Goal: Task Accomplishment & Management: Complete application form

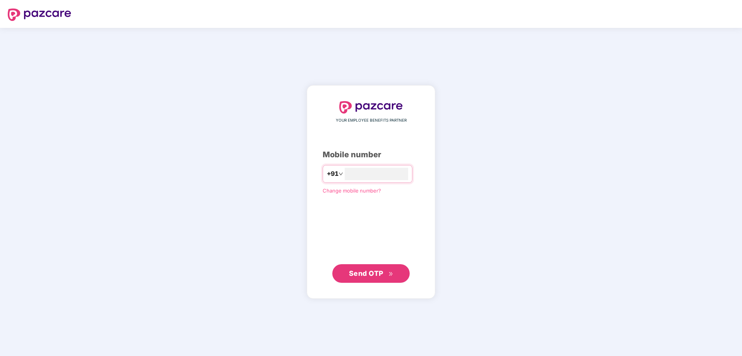
type input "**********"
click at [374, 274] on span "Send OTP" at bounding box center [366, 273] width 34 height 8
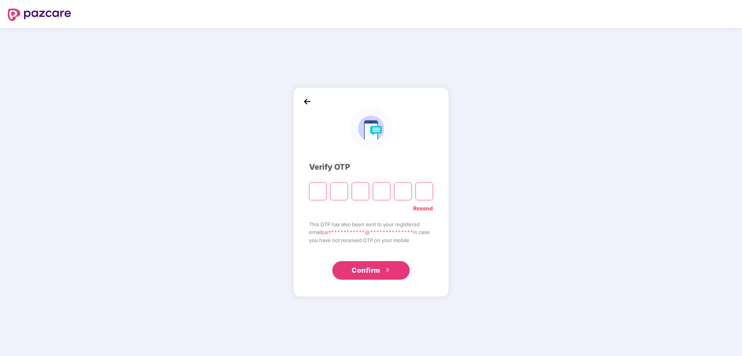
type input "*"
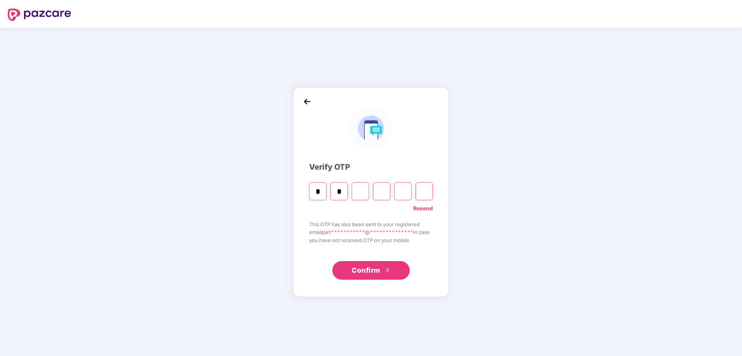
type input "*"
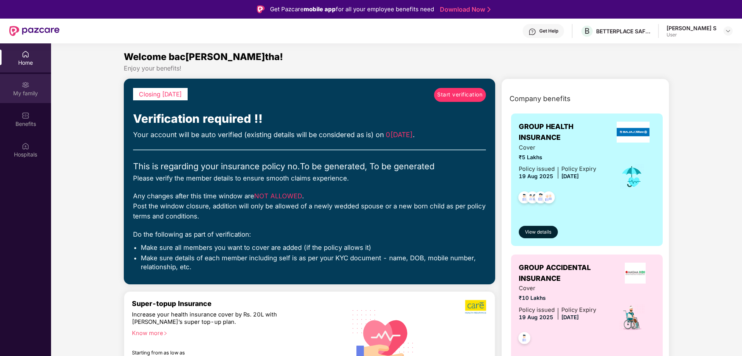
click at [22, 86] on img at bounding box center [26, 85] width 8 height 8
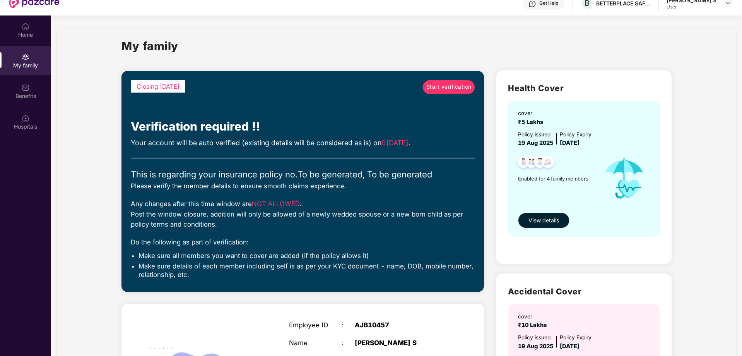
scroll to position [12, 0]
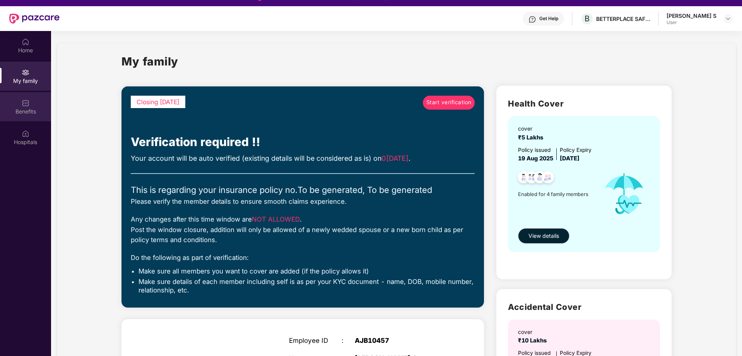
click at [22, 110] on div "Benefits" at bounding box center [25, 112] width 51 height 8
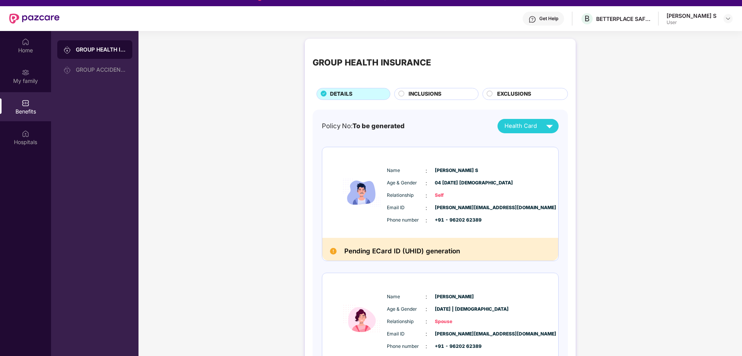
click at [400, 94] on circle at bounding box center [401, 93] width 5 height 5
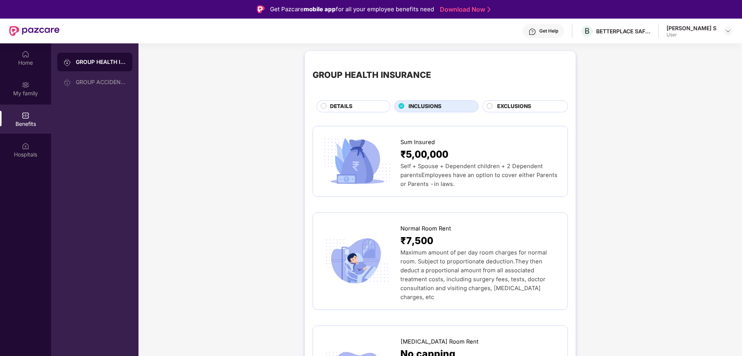
click at [489, 105] on circle at bounding box center [489, 105] width 5 height 5
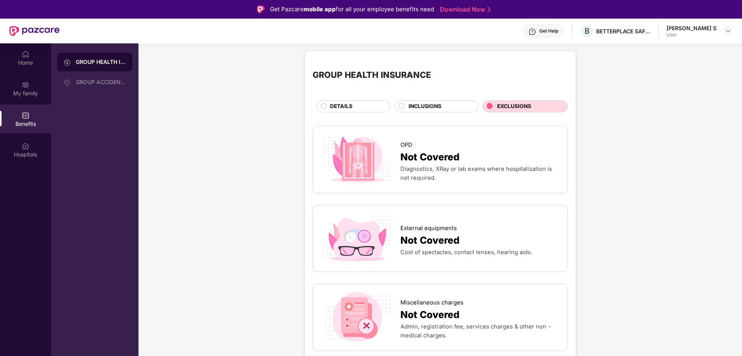
click at [324, 104] on circle at bounding box center [323, 105] width 5 height 5
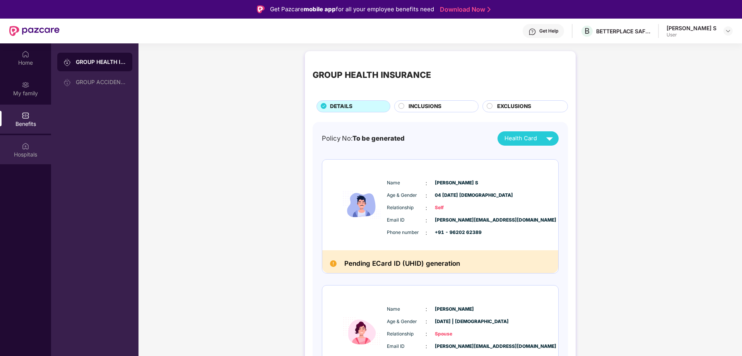
click at [24, 147] on img at bounding box center [26, 146] width 8 height 8
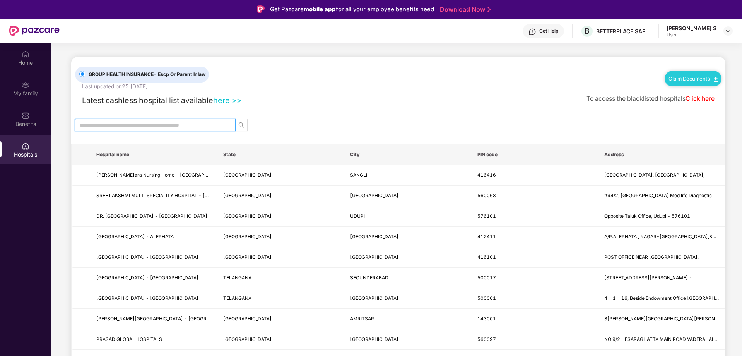
click at [120, 125] on input "text" at bounding box center [152, 125] width 145 height 9
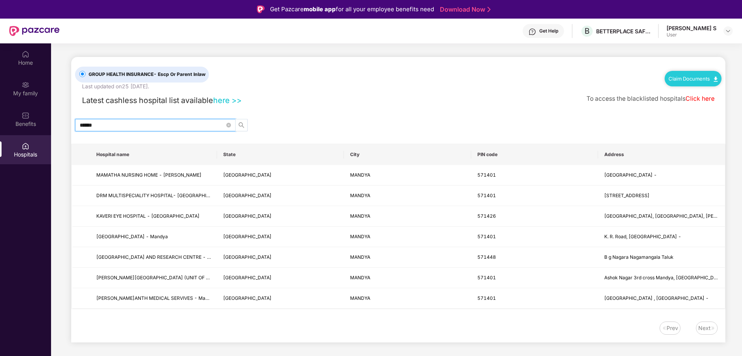
click at [240, 123] on icon "search" at bounding box center [241, 125] width 6 height 6
click at [142, 128] on input "******" at bounding box center [152, 125] width 145 height 9
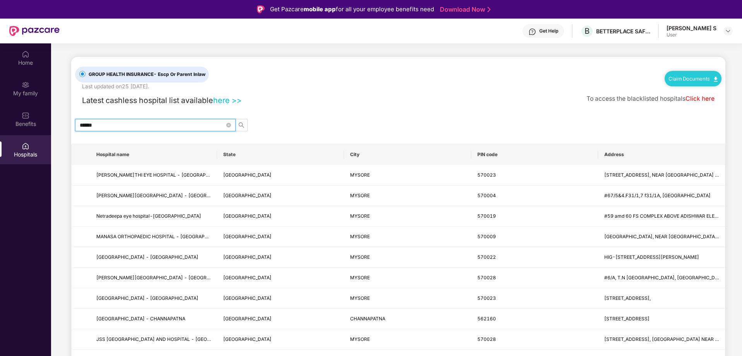
type input "******"
click at [345, 125] on div "******" at bounding box center [398, 125] width 655 height 12
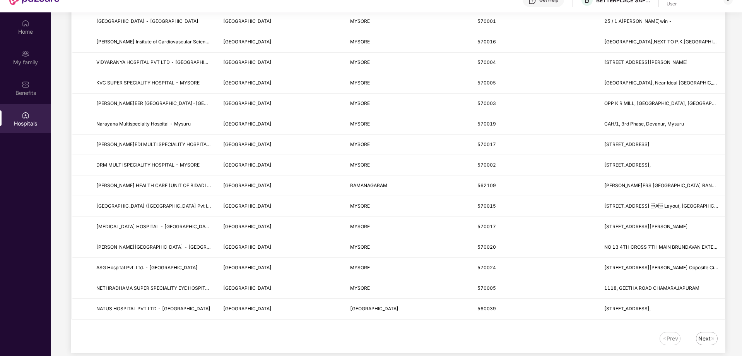
scroll to position [43, 0]
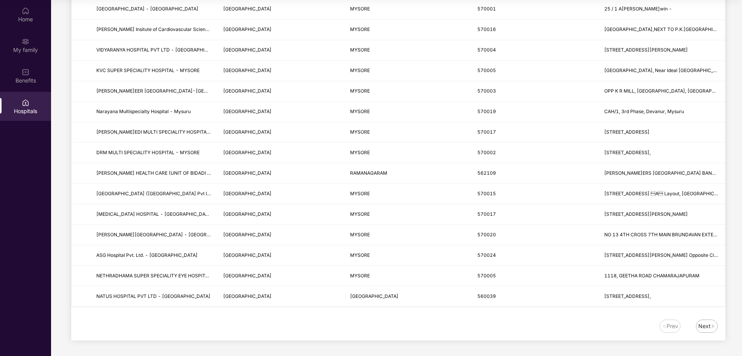
click at [709, 328] on div "Next" at bounding box center [705, 326] width 12 height 9
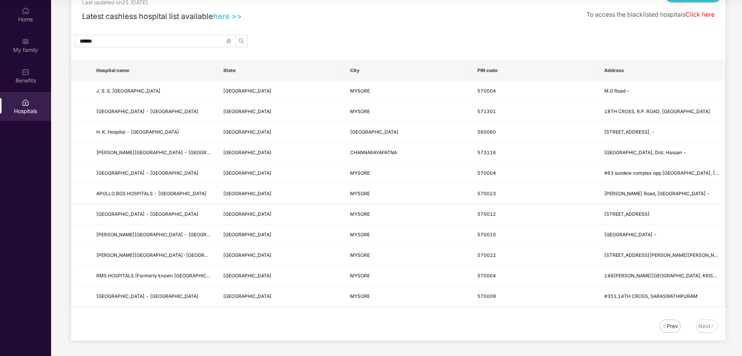
scroll to position [41, 0]
click at [228, 43] on icon "close-circle" at bounding box center [228, 41] width 5 height 5
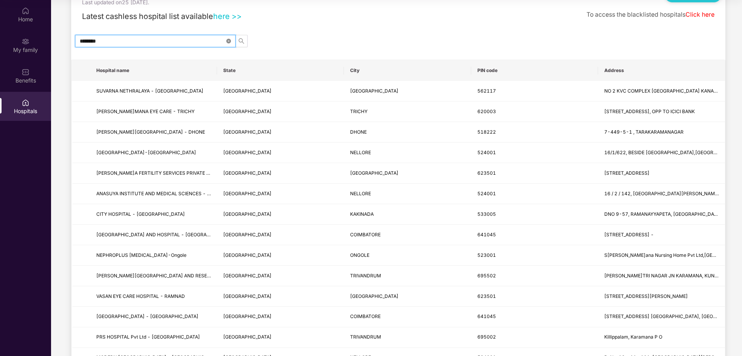
type input "*********"
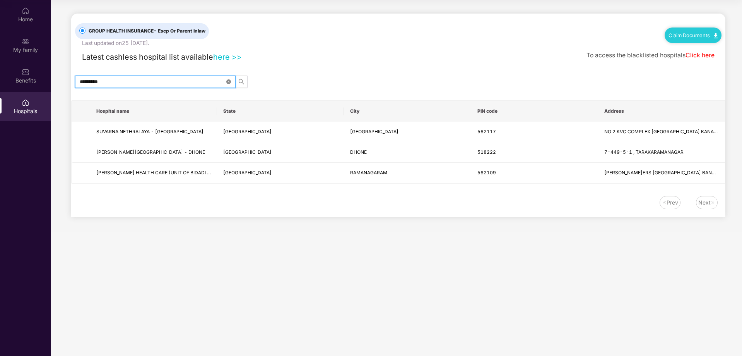
scroll to position [0, 0]
click at [227, 80] on icon "close-circle" at bounding box center [228, 81] width 5 height 5
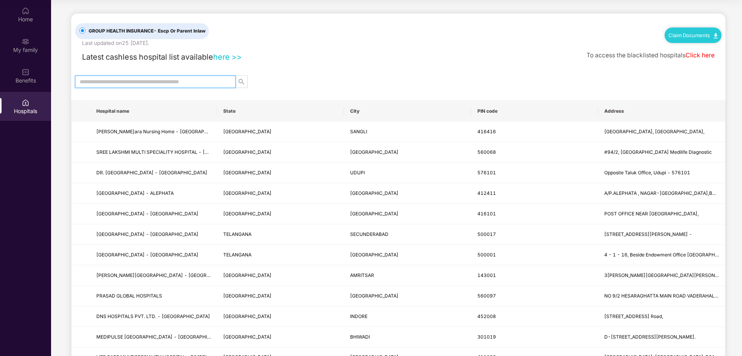
click at [701, 38] on link "Claim Documents" at bounding box center [693, 35] width 49 height 6
click at [479, 49] on div "Latest cashless hospital list available here >> To access the blacklisted hospi…" at bounding box center [398, 55] width 647 height 16
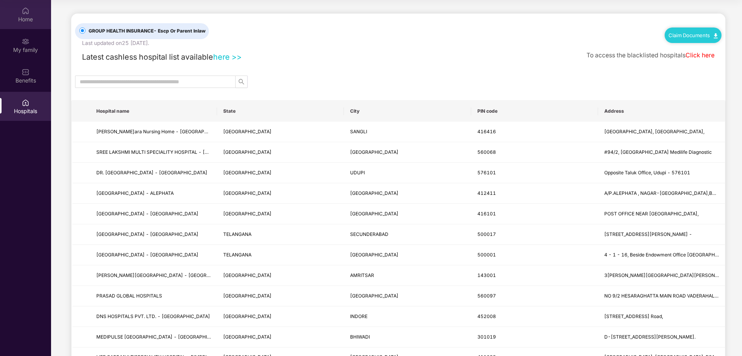
click at [18, 18] on div "Home" at bounding box center [25, 19] width 51 height 8
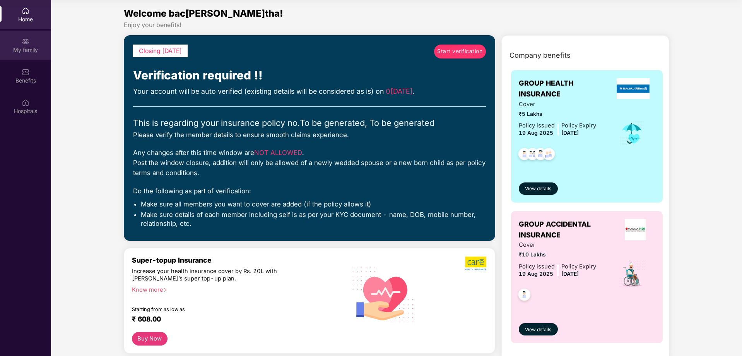
click at [28, 44] on img at bounding box center [26, 42] width 8 height 8
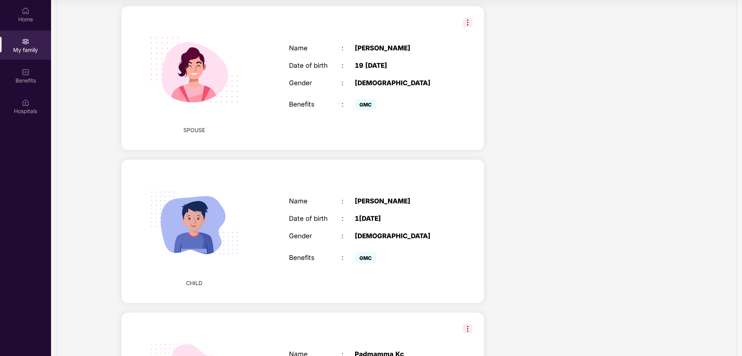
scroll to position [447, 0]
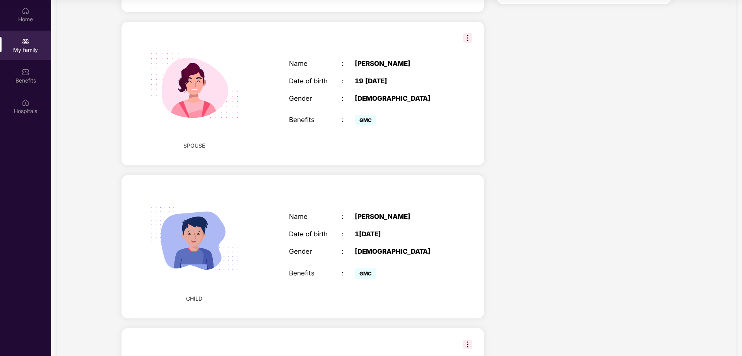
click at [468, 33] on img at bounding box center [467, 37] width 9 height 9
click at [557, 91] on div "Health Cover cover ₹5 Lakhs Policy issued 19 Aug 2025 Policy Expiry 18 Aug 2026…" at bounding box center [584, 40] width 188 height 879
click at [459, 204] on div "CHILD Name : Divith Gowda Date of birth : 15 June 2022 Gender : MALE Benefits :…" at bounding box center [303, 246] width 363 height 143
click at [467, 190] on div "CHILD Name : Divith Gowda Date of birth : 15 June 2022 Gender : MALE Benefits :…" at bounding box center [303, 246] width 363 height 143
click at [463, 193] on div "CHILD Name : Divith Gowda Date of birth : 15 June 2022 Gender : MALE Benefits :…" at bounding box center [303, 246] width 363 height 143
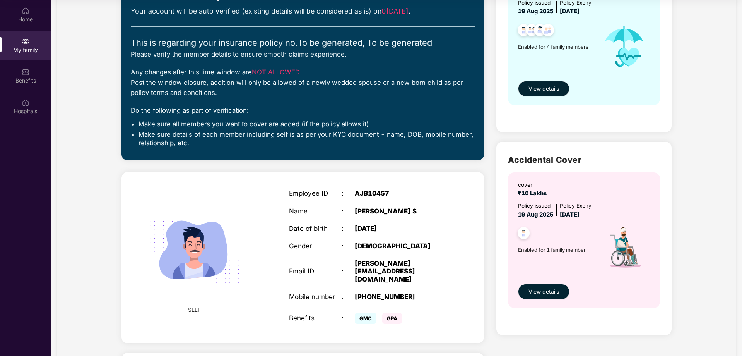
scroll to position [0, 0]
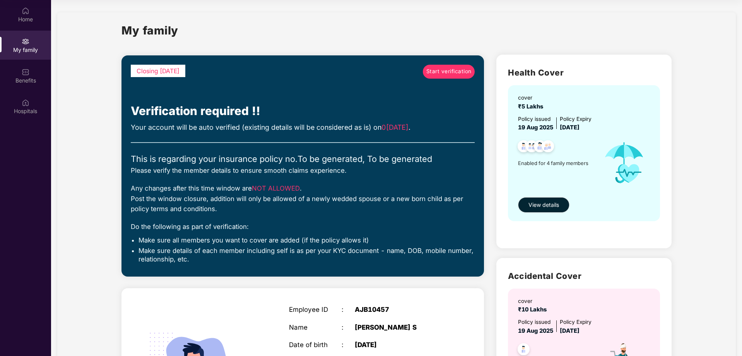
click at [454, 73] on span "Start verification" at bounding box center [449, 71] width 45 height 9
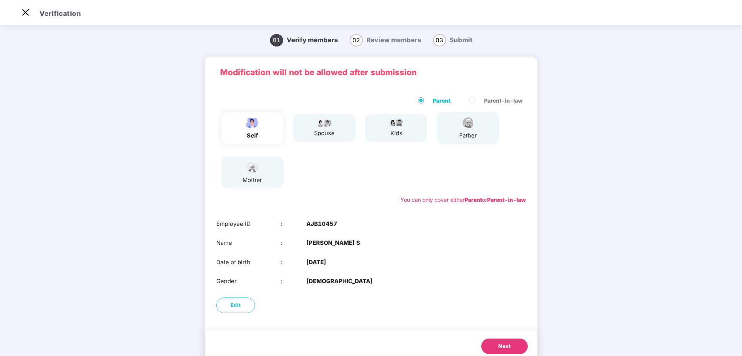
scroll to position [19, 0]
click at [229, 308] on button "Edit" at bounding box center [235, 304] width 39 height 15
select select "****"
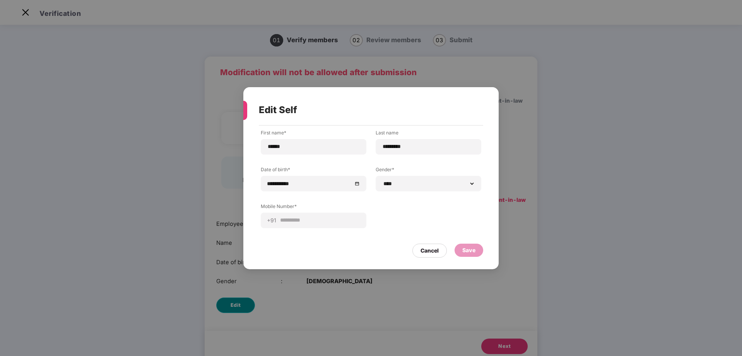
scroll to position [0, 0]
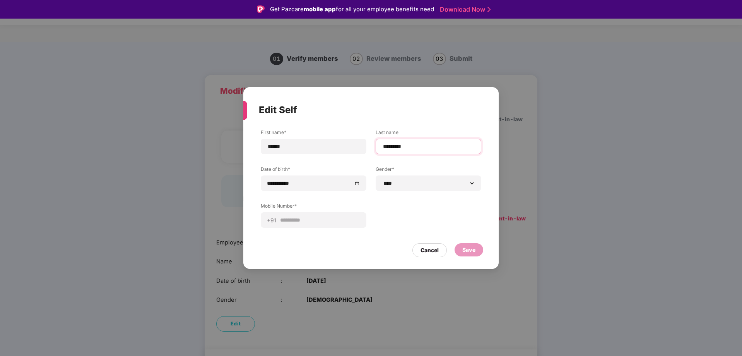
click at [416, 144] on input "*********" at bounding box center [428, 146] width 93 height 8
type input "*******"
click at [470, 250] on div "Save" at bounding box center [469, 249] width 13 height 9
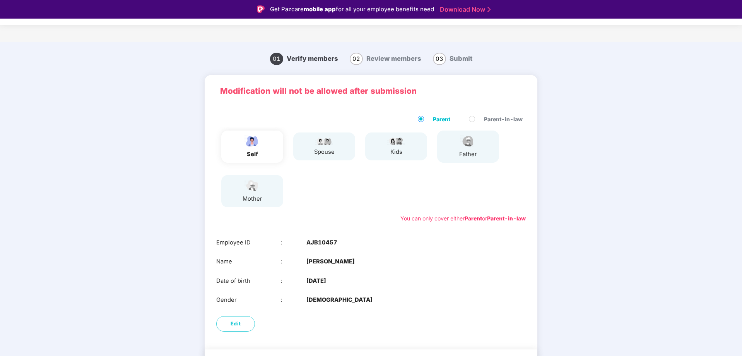
scroll to position [19, 0]
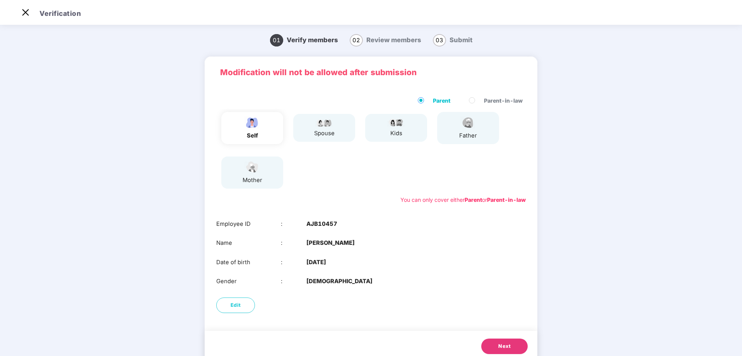
click at [500, 346] on span "Next" at bounding box center [505, 346] width 12 height 8
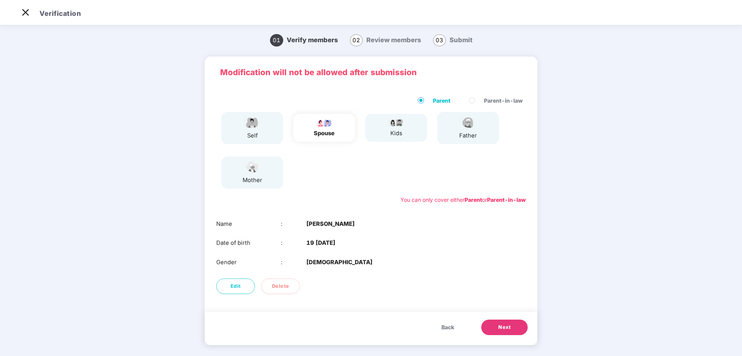
click at [496, 325] on button "Next" at bounding box center [505, 326] width 46 height 15
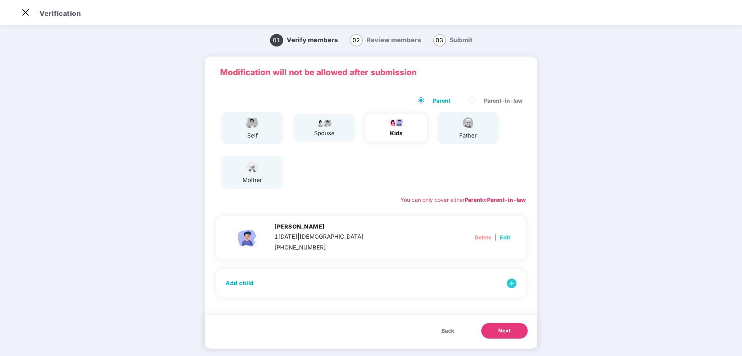
click at [502, 236] on span "Edit" at bounding box center [505, 237] width 10 height 9
select select "****"
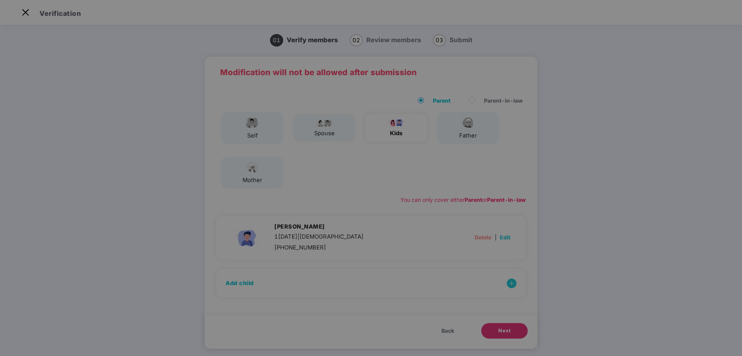
scroll to position [0, 0]
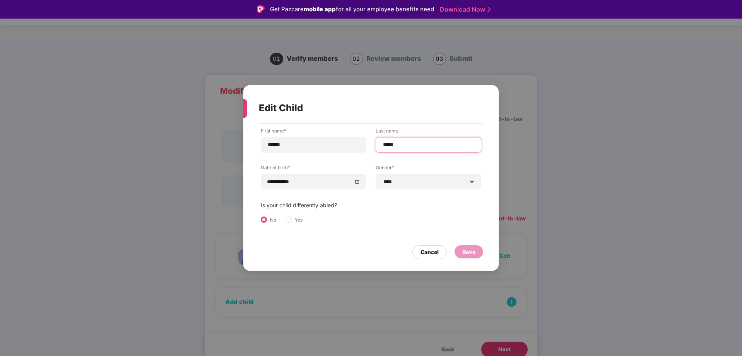
click at [421, 144] on input "*****" at bounding box center [428, 145] width 93 height 8
type input "********"
click at [470, 252] on div "Save" at bounding box center [469, 251] width 13 height 9
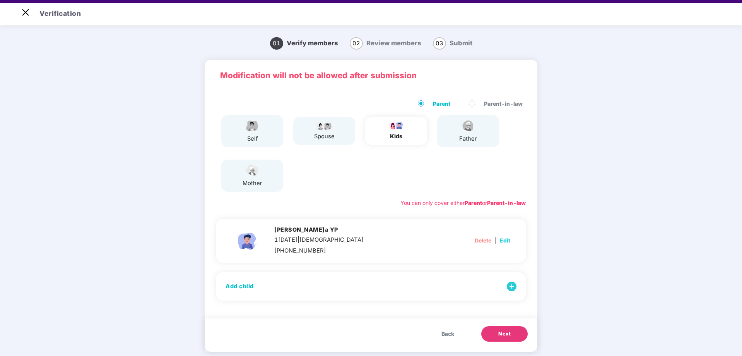
scroll to position [19, 0]
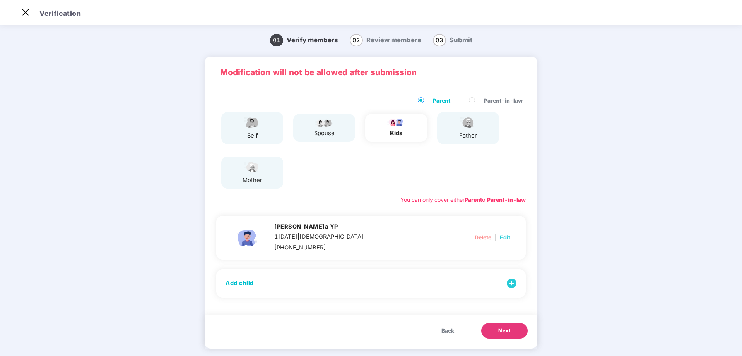
click at [507, 334] on span "Next" at bounding box center [505, 331] width 12 height 8
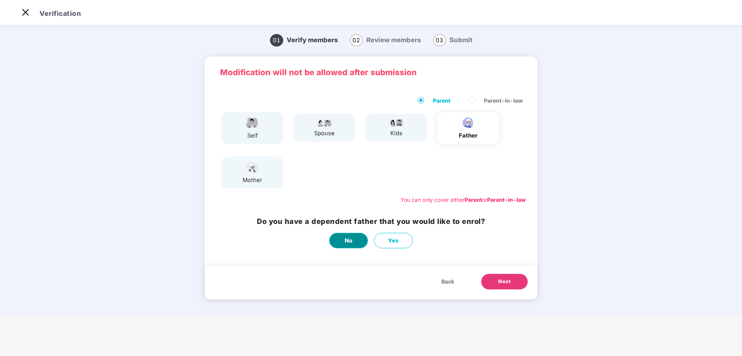
click at [348, 242] on span "No" at bounding box center [349, 240] width 8 height 9
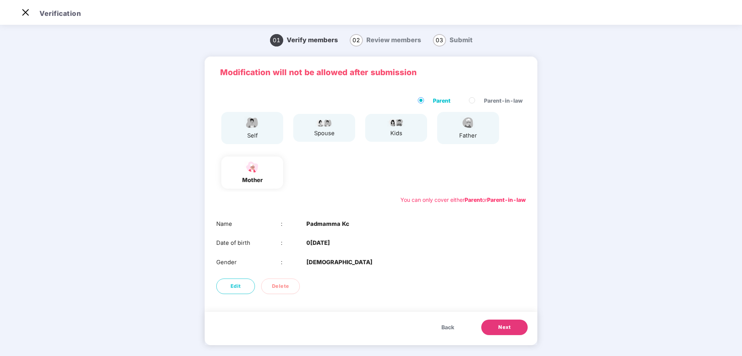
scroll to position [0, 0]
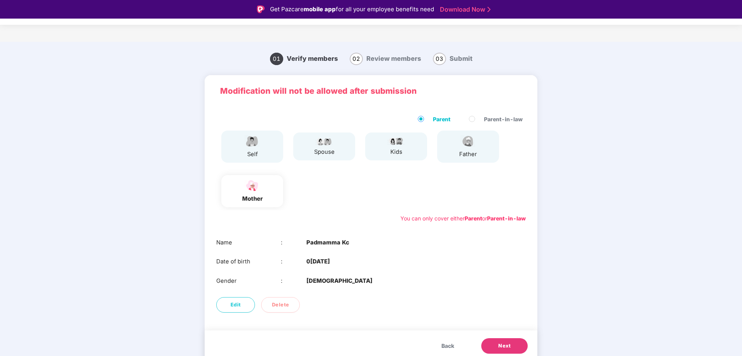
click at [502, 344] on span "Next" at bounding box center [505, 346] width 12 height 8
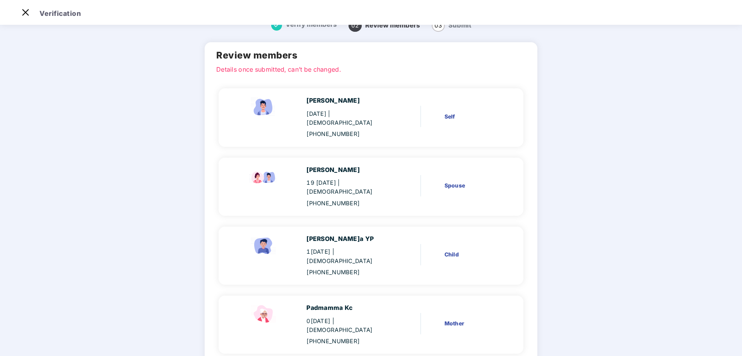
scroll to position [43, 0]
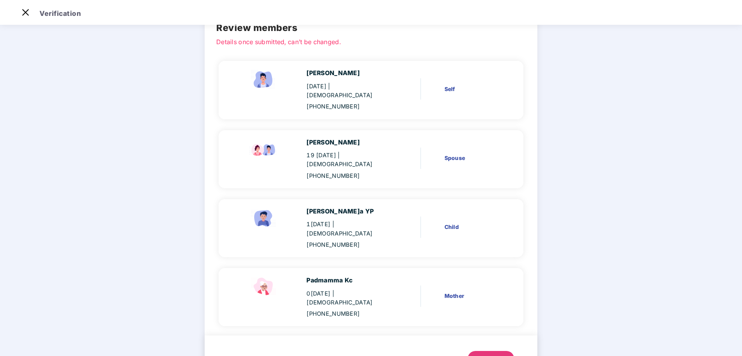
click at [492, 351] on button "Next" at bounding box center [491, 358] width 46 height 15
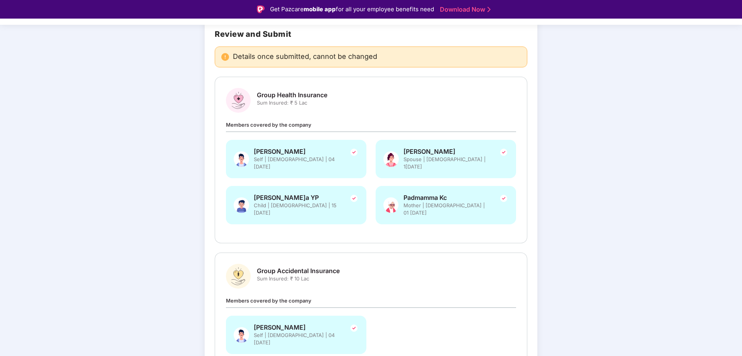
scroll to position [97, 0]
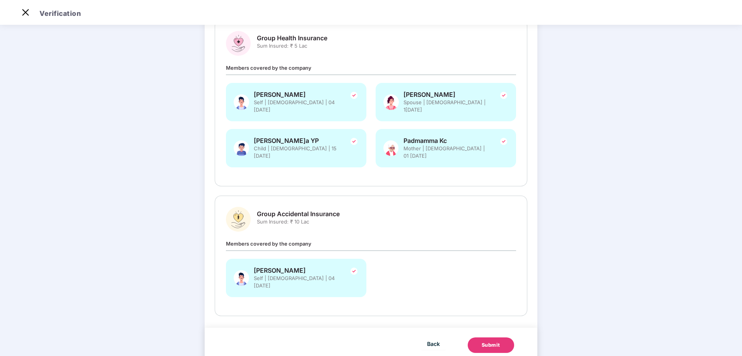
click at [489, 341] on div "Submit" at bounding box center [491, 345] width 19 height 8
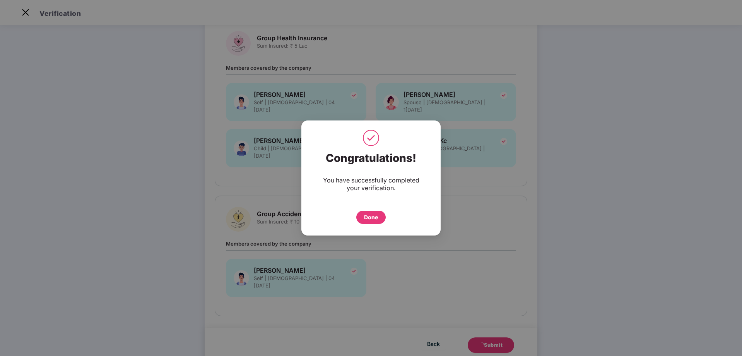
click at [367, 218] on div "Done" at bounding box center [371, 217] width 14 height 9
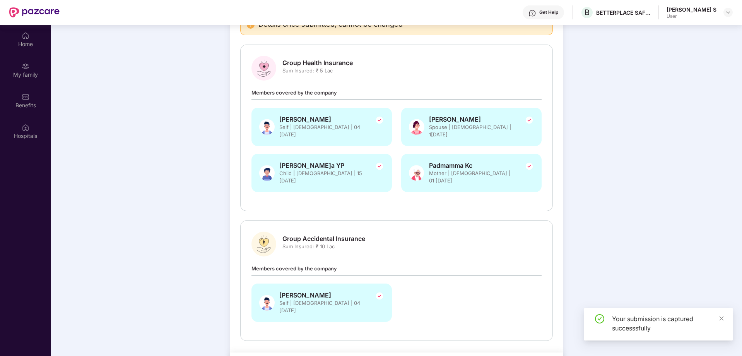
scroll to position [43, 0]
